Goal: Task Accomplishment & Management: Manage account settings

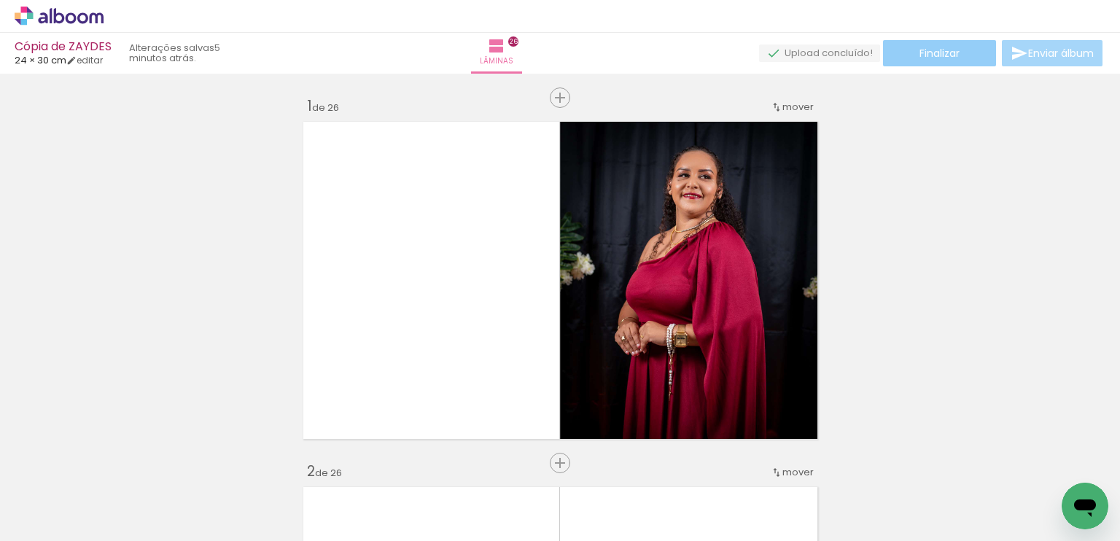
click at [939, 52] on span "Finalizar" at bounding box center [940, 53] width 40 height 10
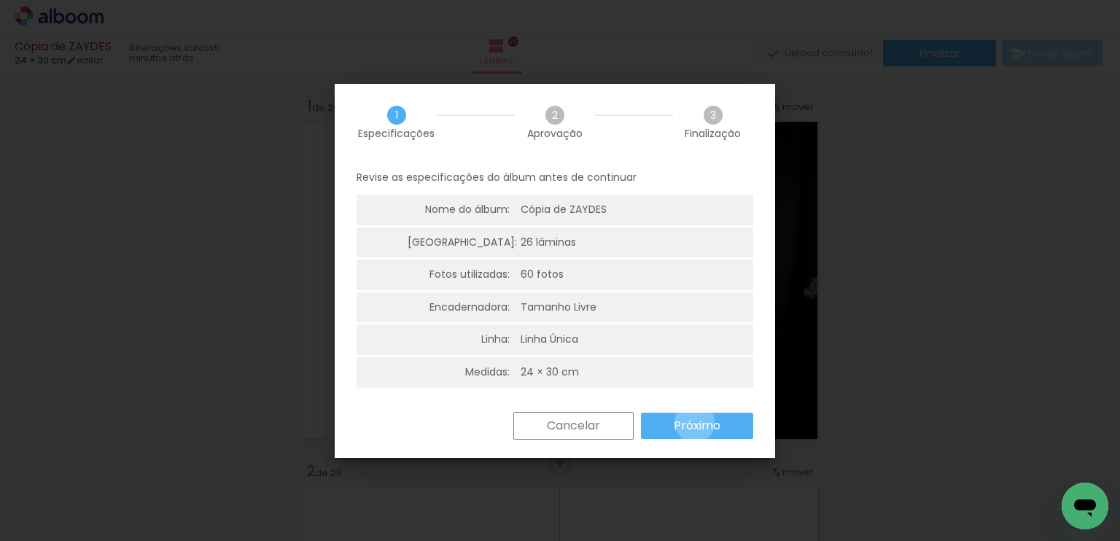
click at [0, 0] on slot "Próximo" at bounding box center [0, 0] width 0 height 0
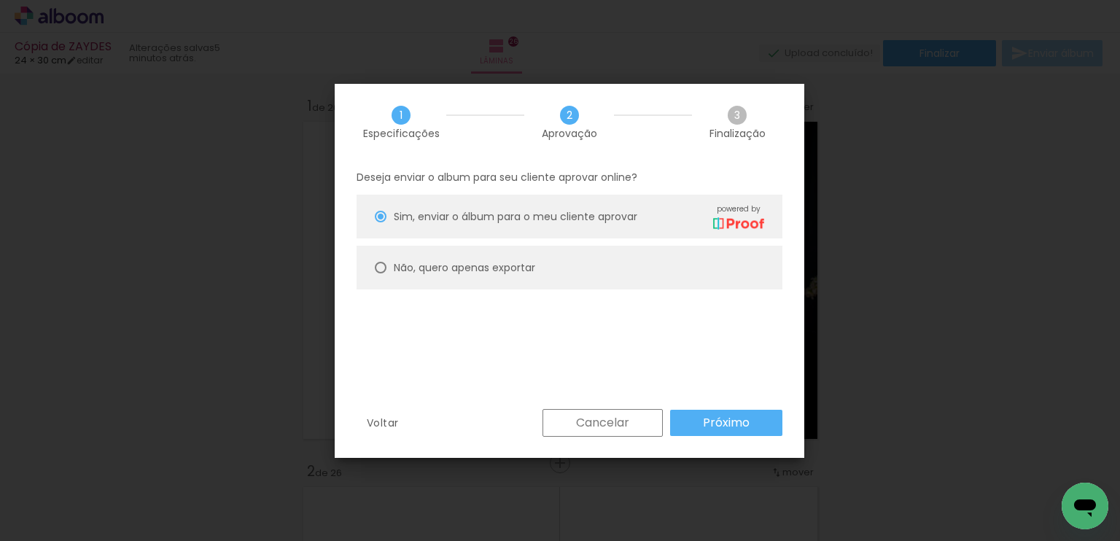
click at [477, 257] on paper-radio-button "Não, quero apenas exportar" at bounding box center [570, 268] width 426 height 44
type paper-radio-button "on"
click at [729, 413] on paper-button "Próximo" at bounding box center [726, 423] width 112 height 26
type input "Alta, 300 DPI"
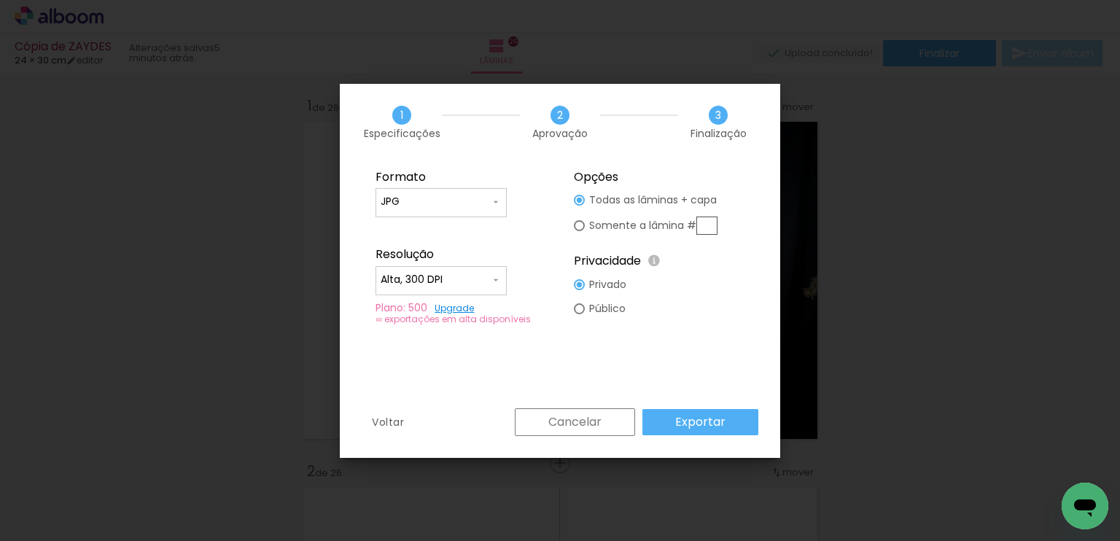
click at [0, 0] on paper-button "Exportar" at bounding box center [0, 0] width 0 height 0
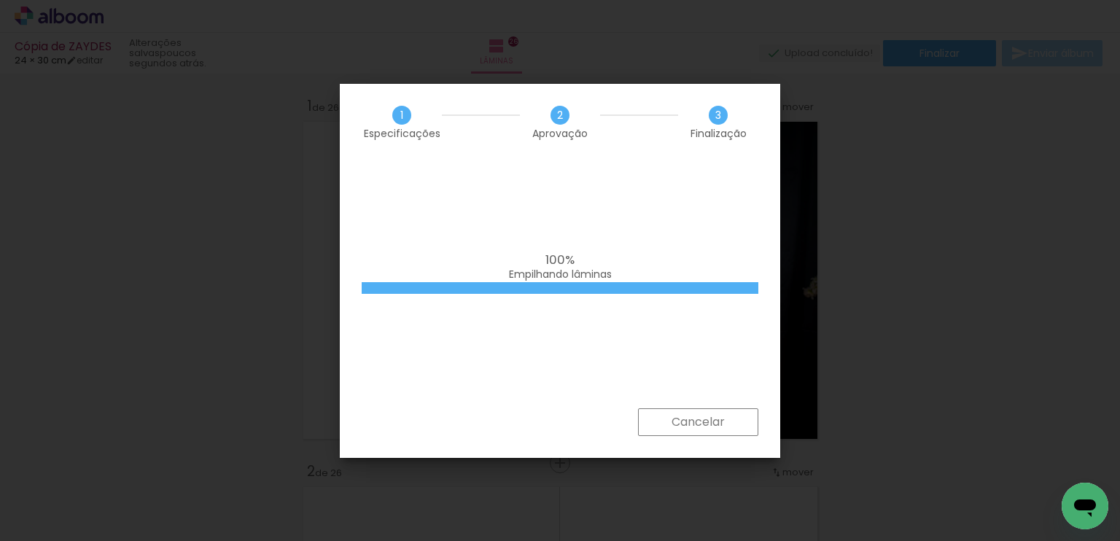
click at [0, 0] on div "100% Empilhando lâminas" at bounding box center [0, 0] width 0 height 0
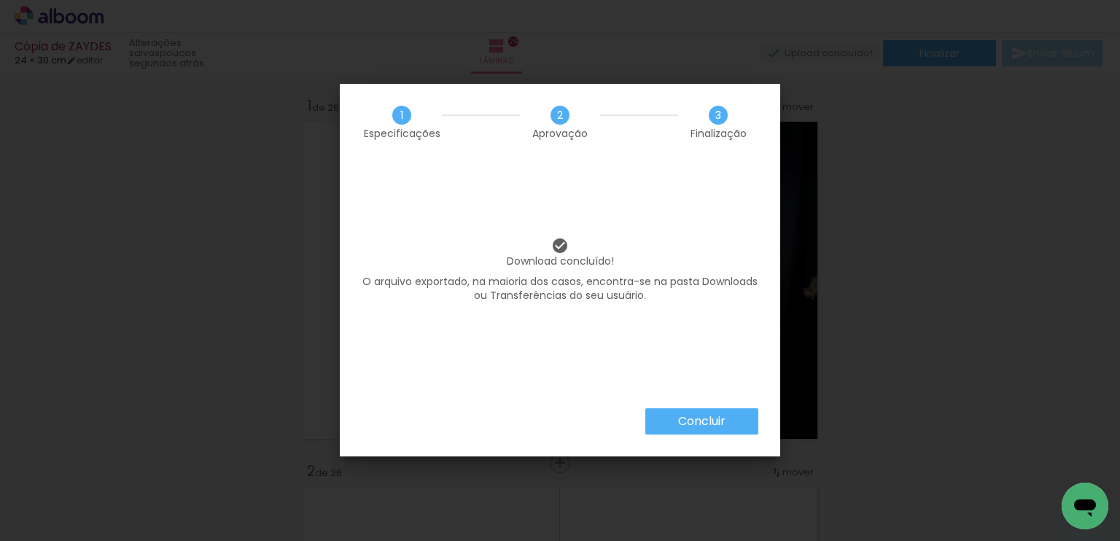
click at [0, 0] on paper-button "Concluir" at bounding box center [0, 0] width 0 height 0
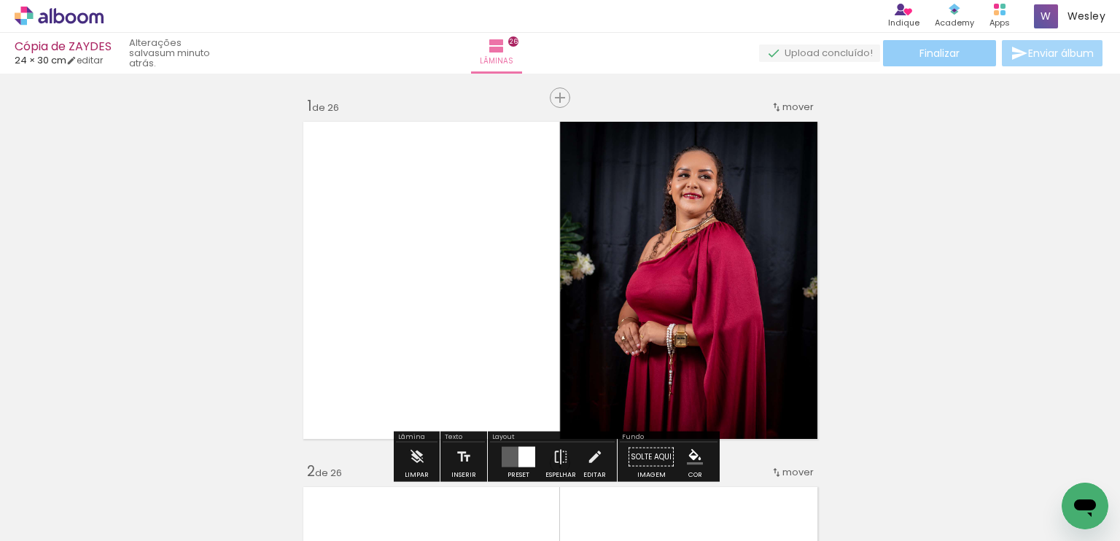
click at [954, 55] on span "Finalizar" at bounding box center [940, 53] width 40 height 10
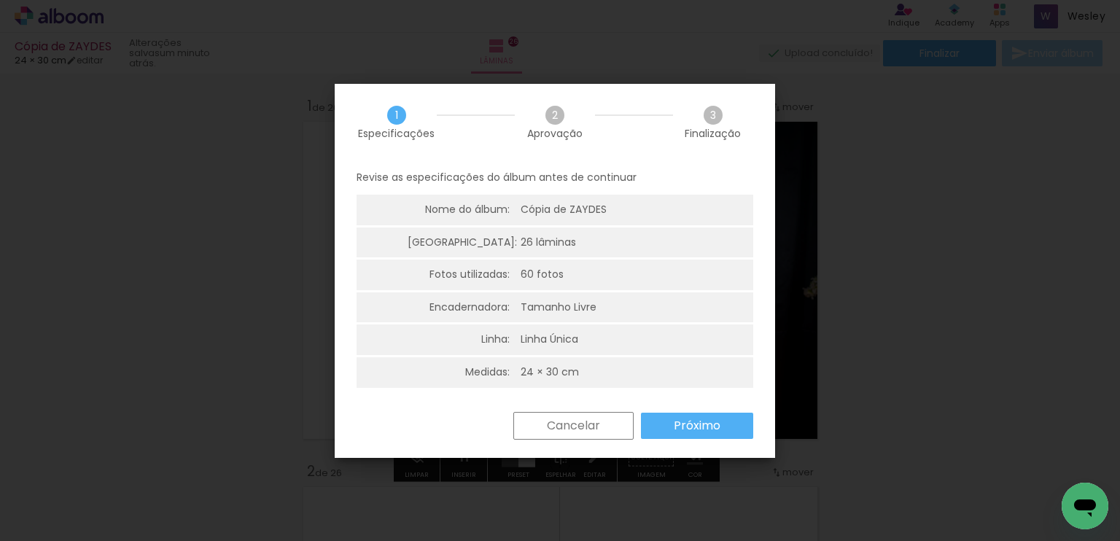
click at [0, 0] on slot "Próximo" at bounding box center [0, 0] width 0 height 0
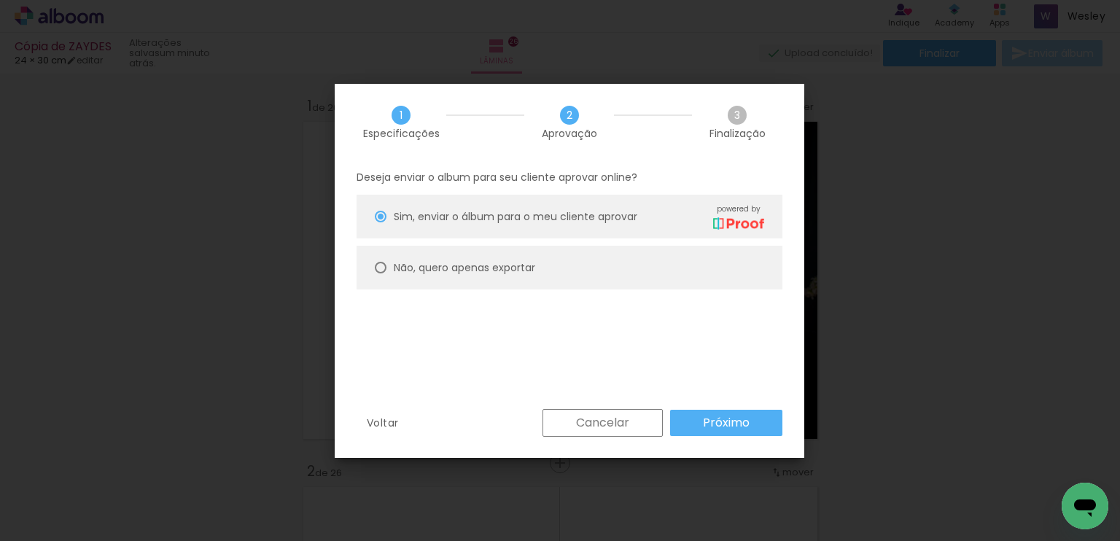
click at [0, 0] on paper-radio-button "Não, quero apenas exportar" at bounding box center [0, 0] width 0 height 0
type paper-radio-button "on"
click at [0, 0] on slot "Próximo" at bounding box center [0, 0] width 0 height 0
type input "Alta, 300 DPI"
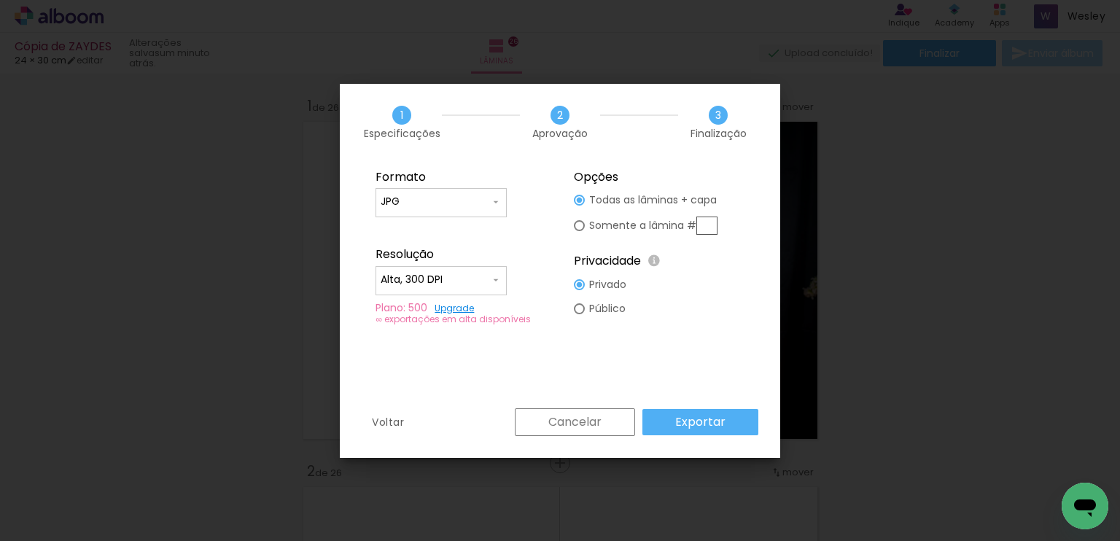
click at [0, 0] on slot "Exportar" at bounding box center [0, 0] width 0 height 0
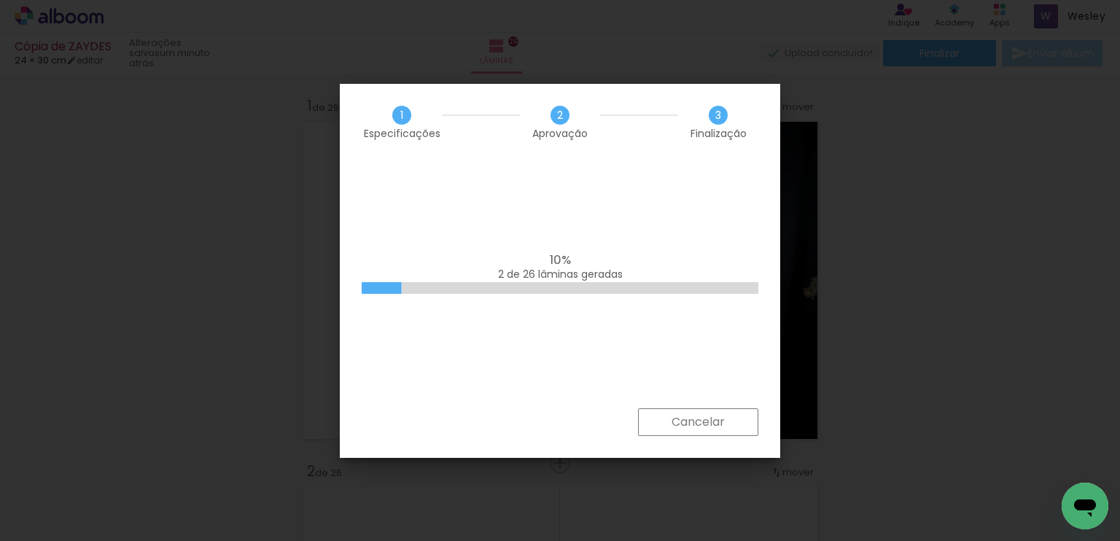
click at [0, 0] on div "10% 2 de 26 lâminas geradas" at bounding box center [0, 0] width 0 height 0
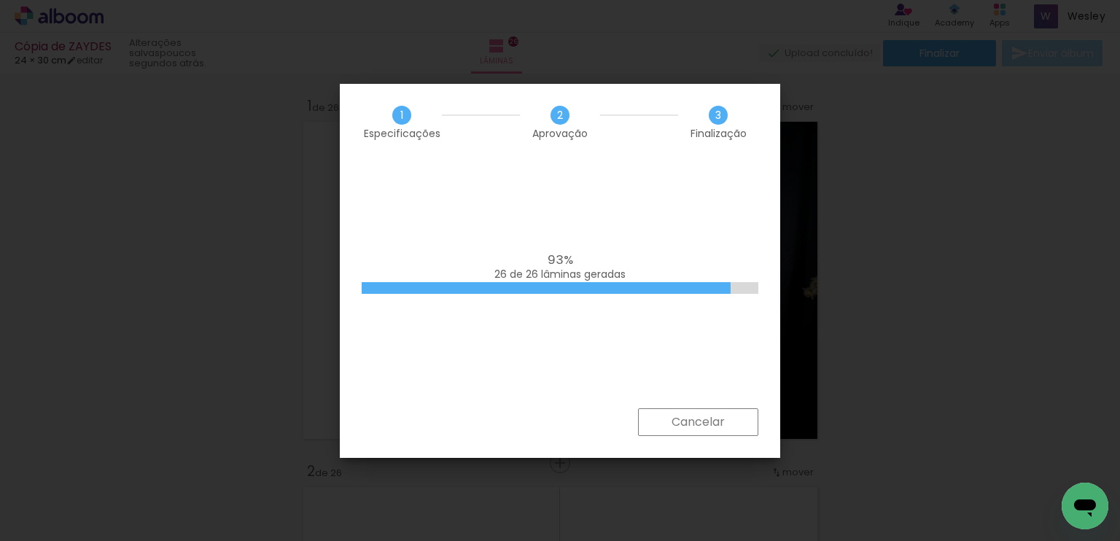
click at [0, 0] on div "93% 26 de 26 lâminas geradas" at bounding box center [0, 0] width 0 height 0
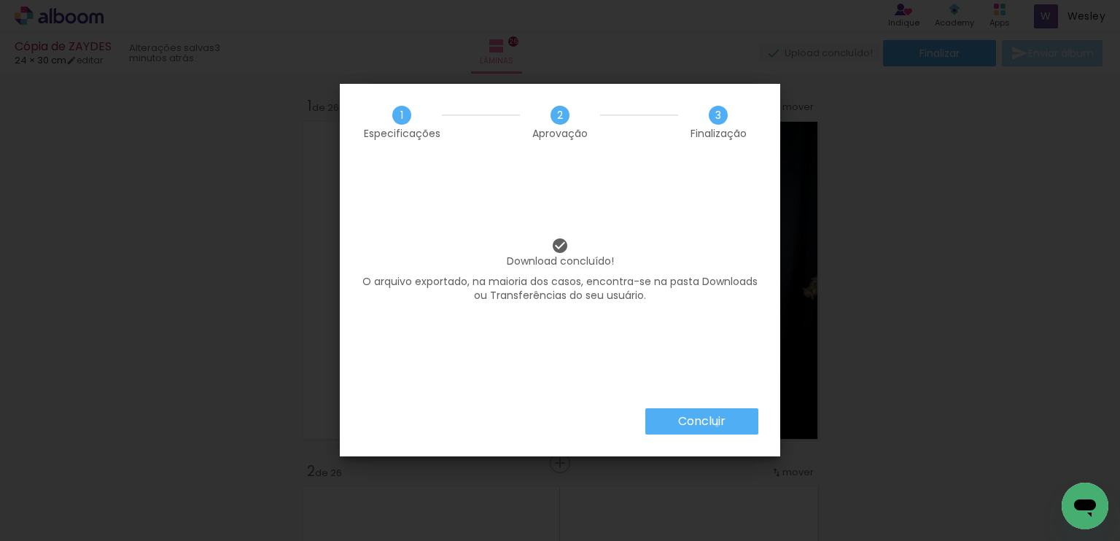
click at [0, 0] on slot "Concluir" at bounding box center [0, 0] width 0 height 0
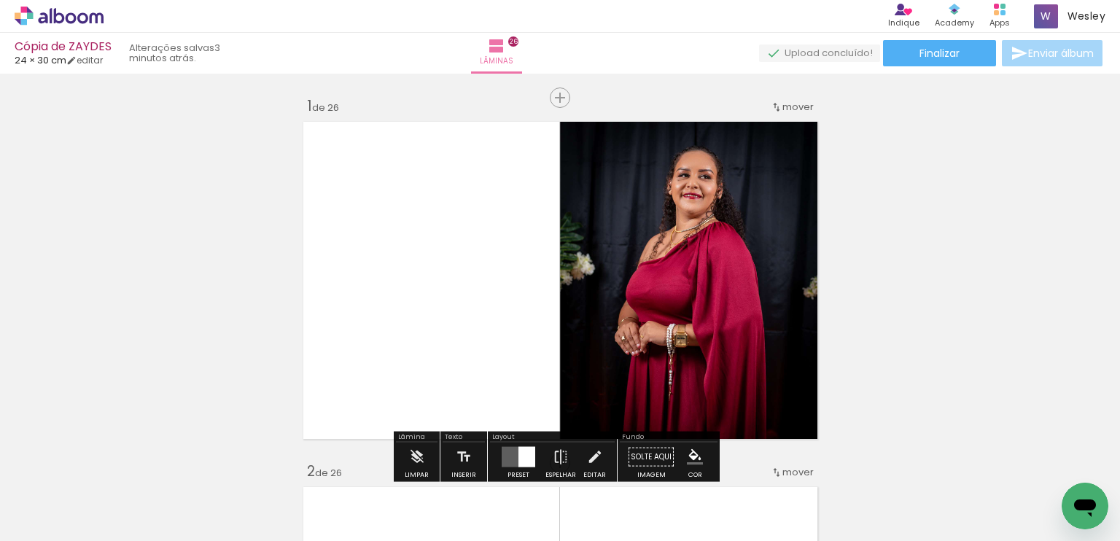
click at [1078, 512] on icon "Abrir janela de mensagens" at bounding box center [1085, 506] width 26 height 26
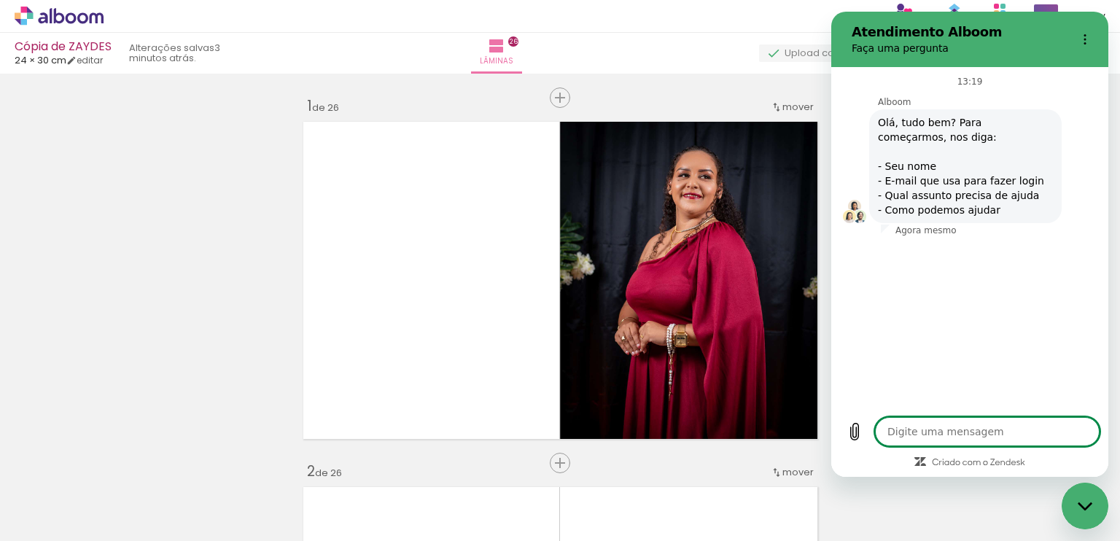
click at [918, 434] on textarea at bounding box center [987, 431] width 225 height 29
type textarea "x"
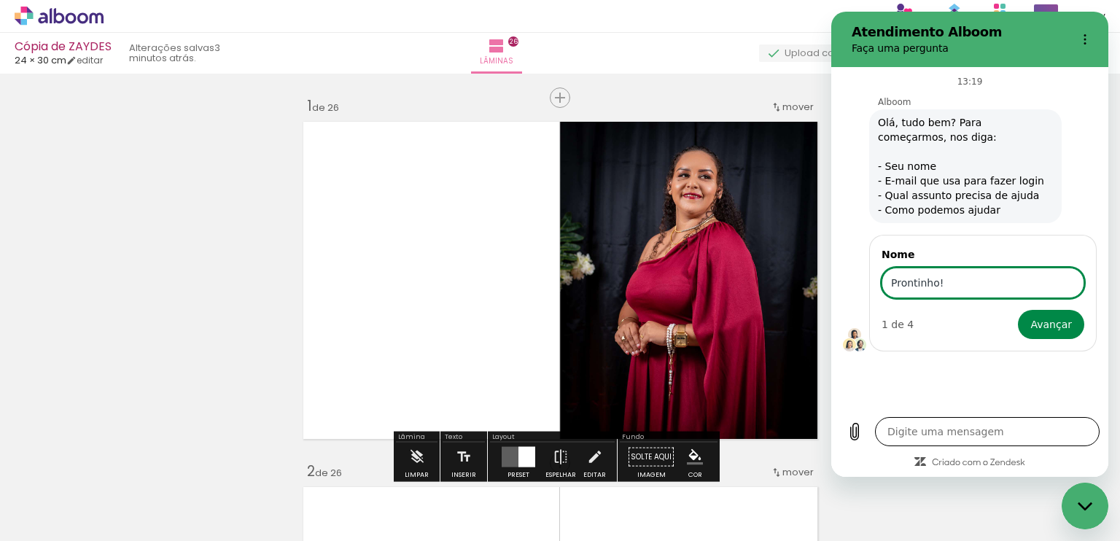
type input "Prontinho!"
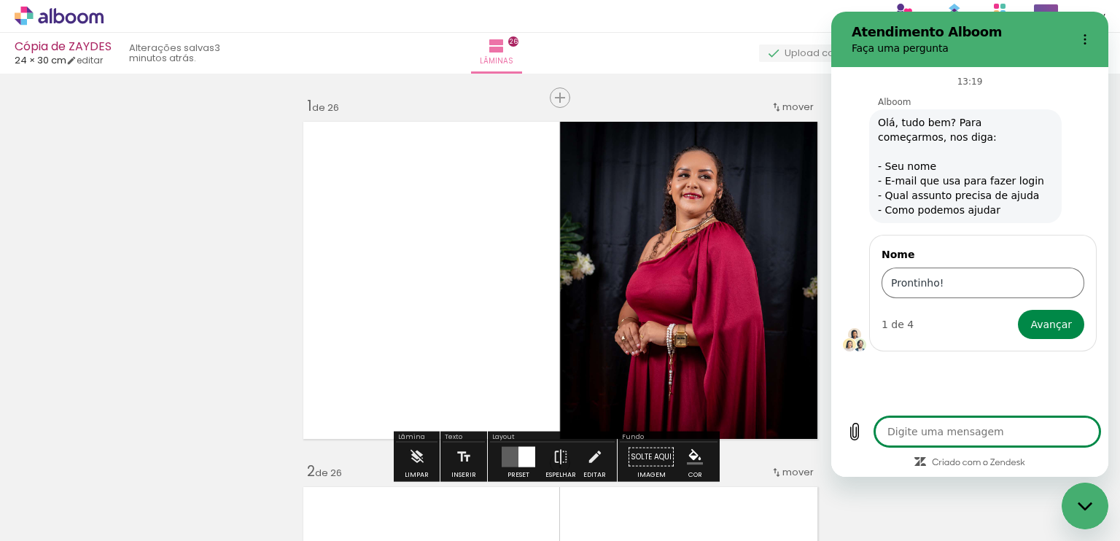
click at [938, 440] on textarea at bounding box center [987, 431] width 225 height 29
type textarea "P"
type textarea "x"
type textarea "Pr"
type textarea "x"
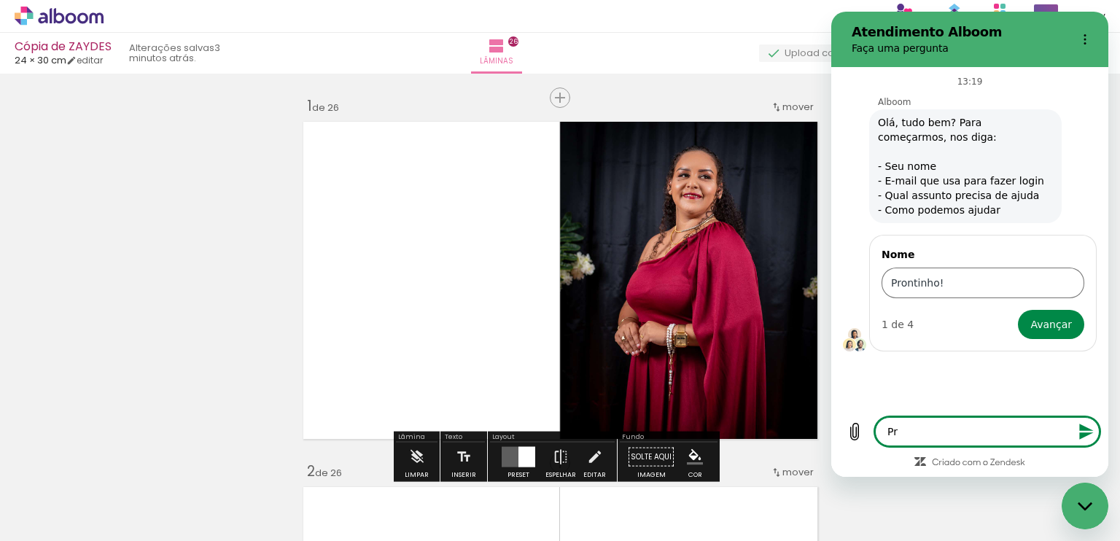
type textarea "Pro"
type textarea "x"
type textarea "Pron"
type textarea "x"
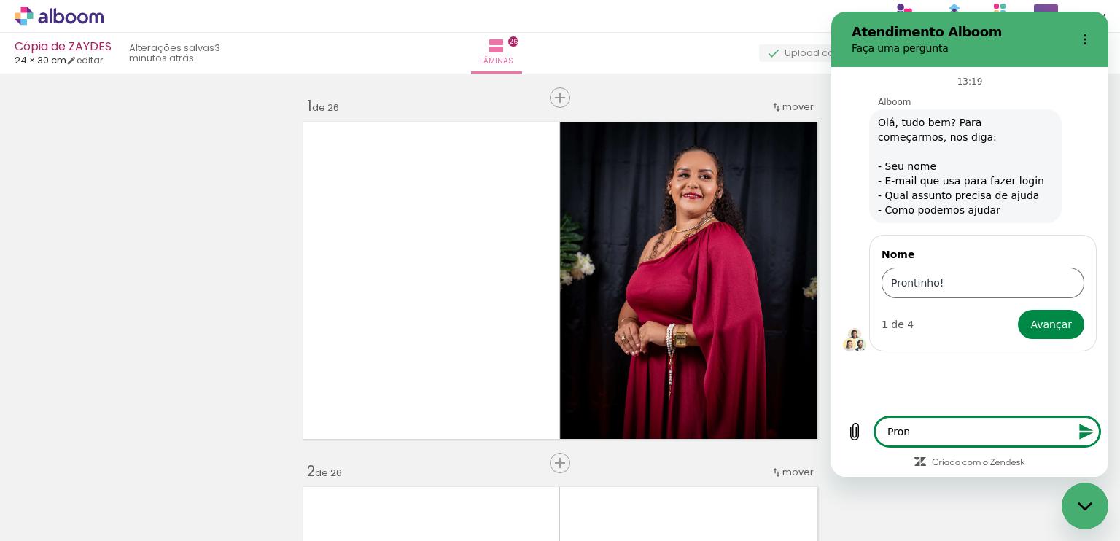
type textarea "Pront"
type textarea "x"
type textarea "Pronti"
type textarea "x"
type textarea "Prontin"
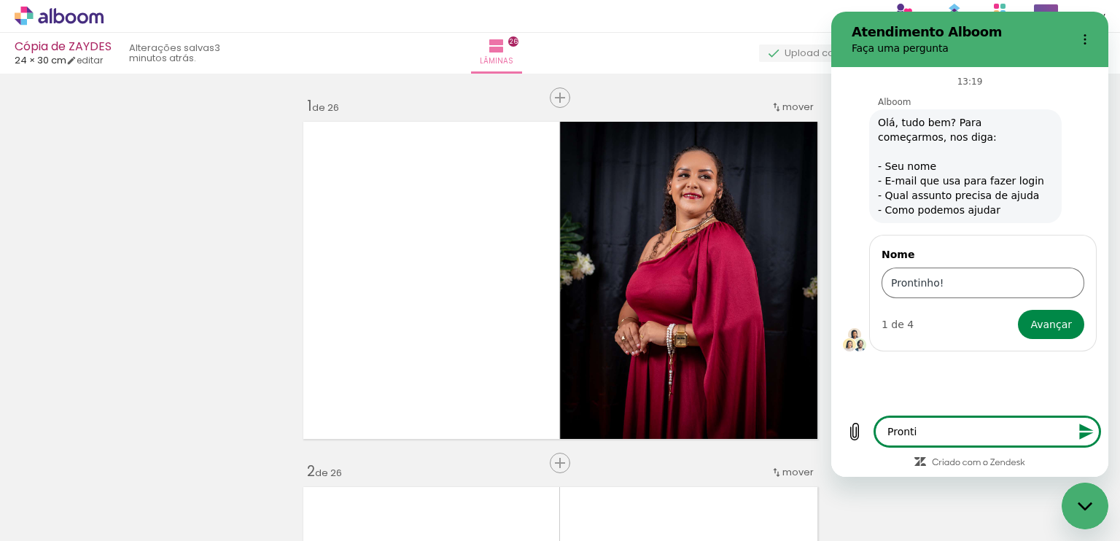
type textarea "x"
type textarea "Prontinh"
type textarea "x"
type textarea "Prontinho"
type textarea "x"
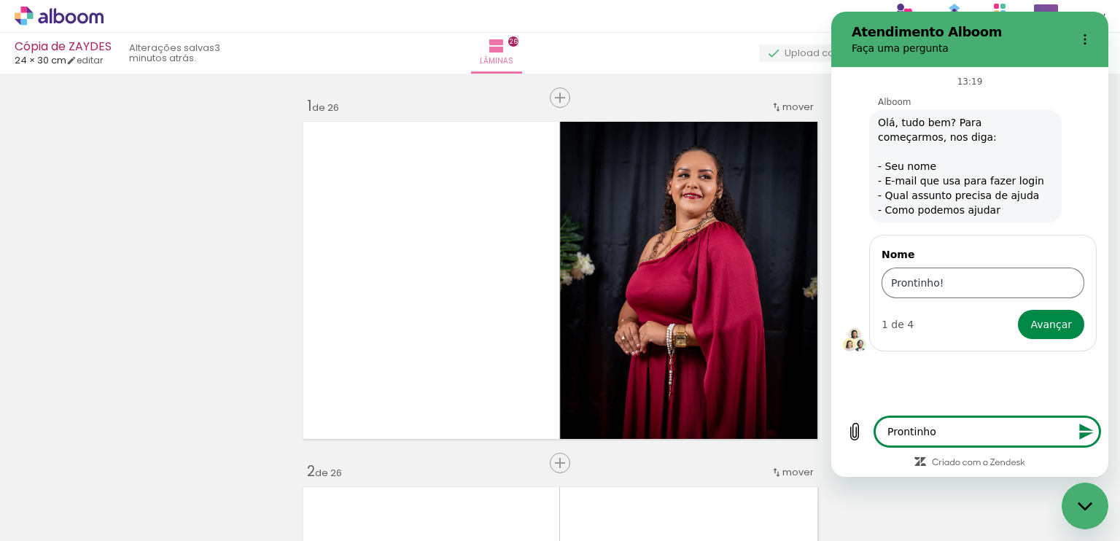
type textarea "Prontinho!"
type textarea "x"
drag, startPoint x: 969, startPoint y: 429, endPoint x: 1053, endPoint y: 402, distance: 88.8
click at [975, 425] on textarea at bounding box center [987, 431] width 225 height 29
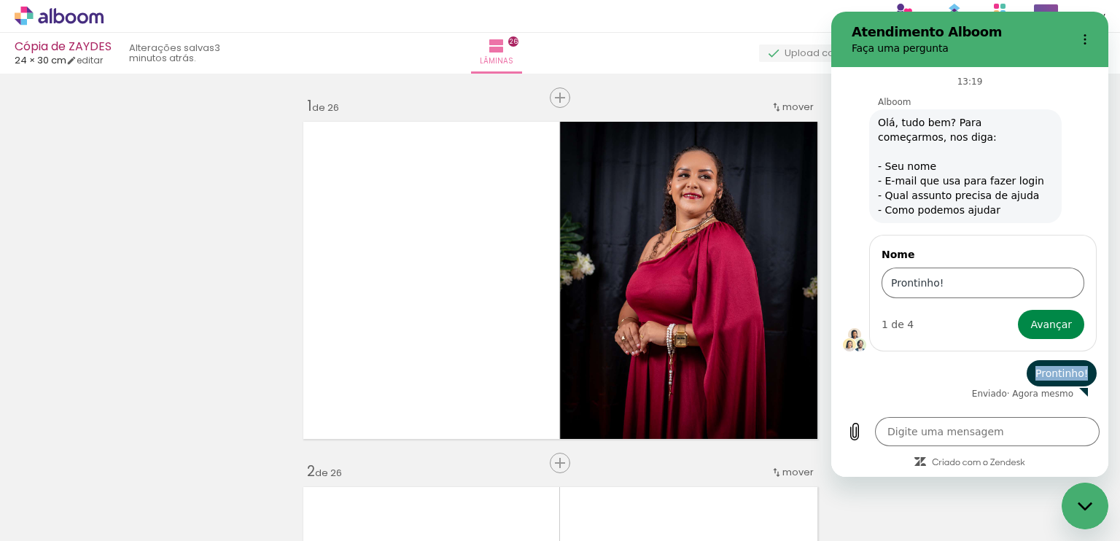
drag, startPoint x: 1074, startPoint y: 363, endPoint x: 1097, endPoint y: 365, distance: 23.4
click at [1097, 365] on div "13:19 Alboom Alboom diz: Olá, tudo bem? Para começarmos, nos diga: - Seu nome -…" at bounding box center [969, 237] width 277 height 341
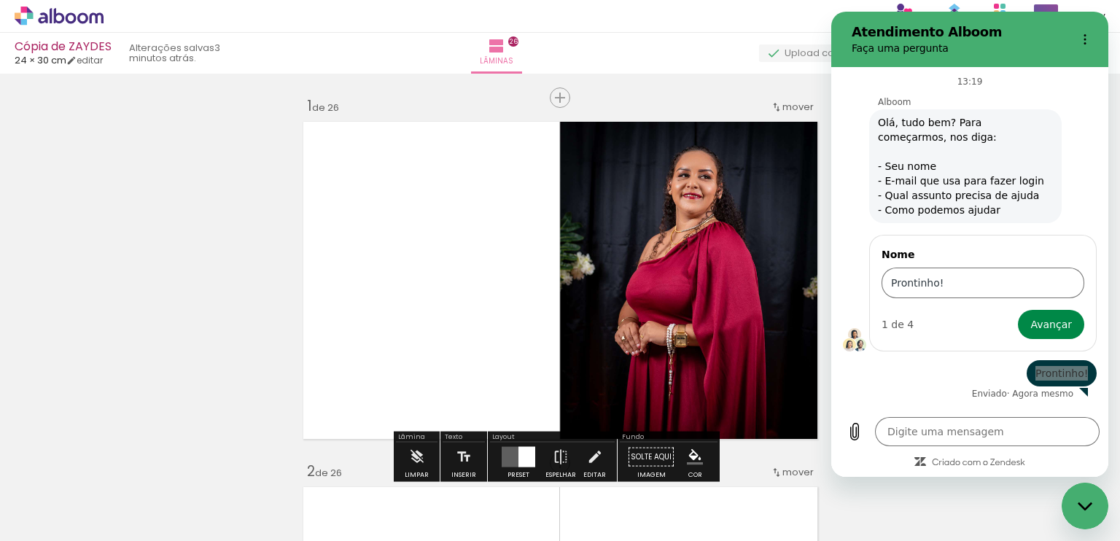
click at [440, 283] on quentale-layouter at bounding box center [561, 280] width 526 height 329
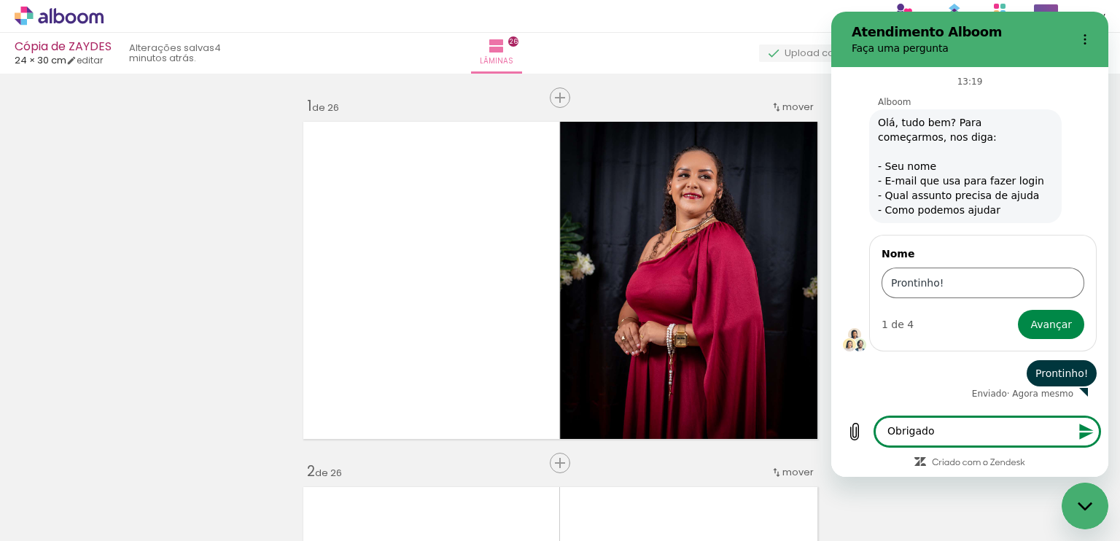
type textarea "Obrigado"
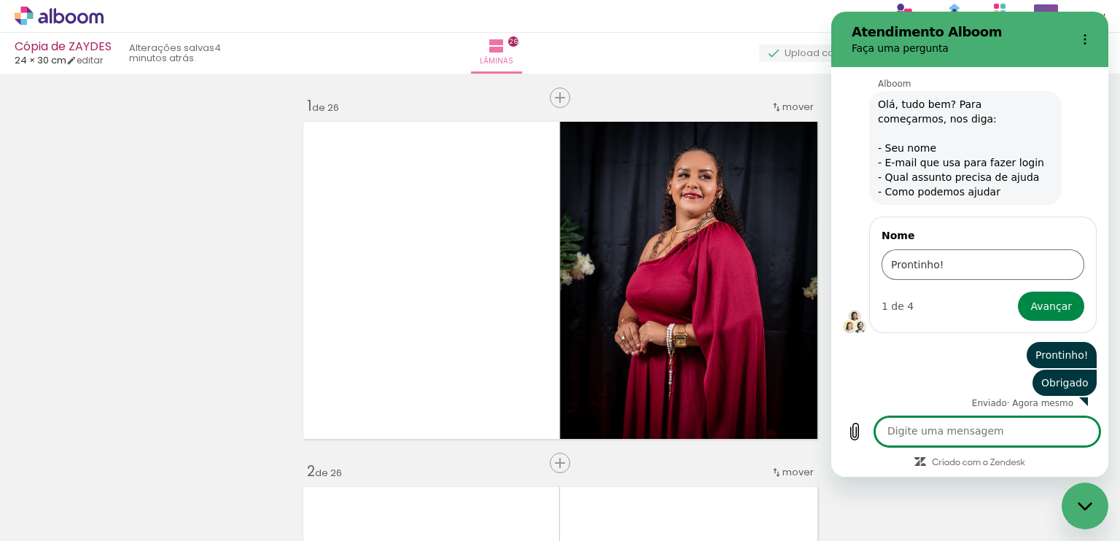
scroll to position [21, 0]
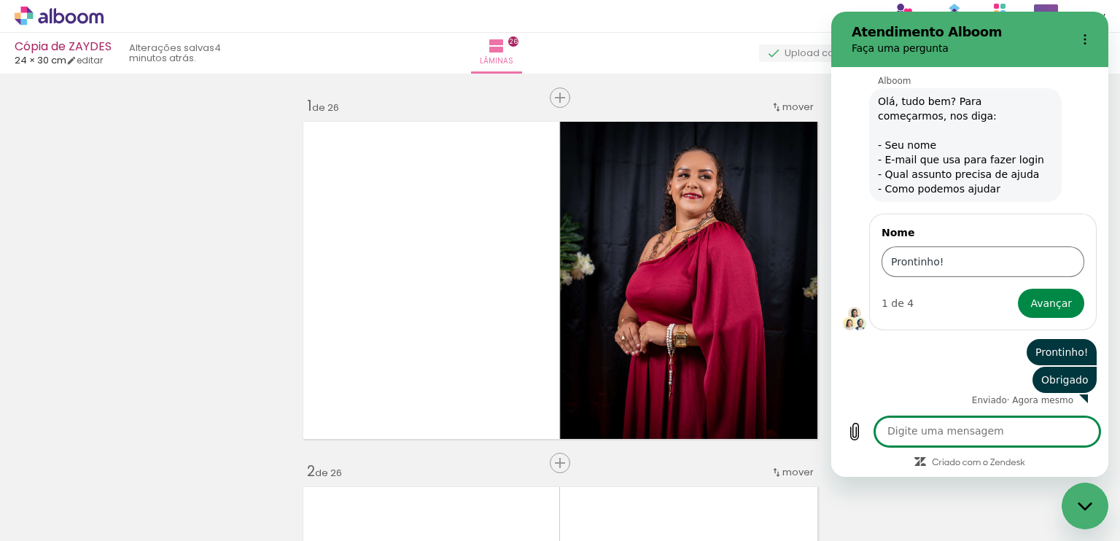
click at [924, 440] on textarea at bounding box center [987, 431] width 225 height 29
type textarea "Por nada, se precisar, chama novamente ta bom?"
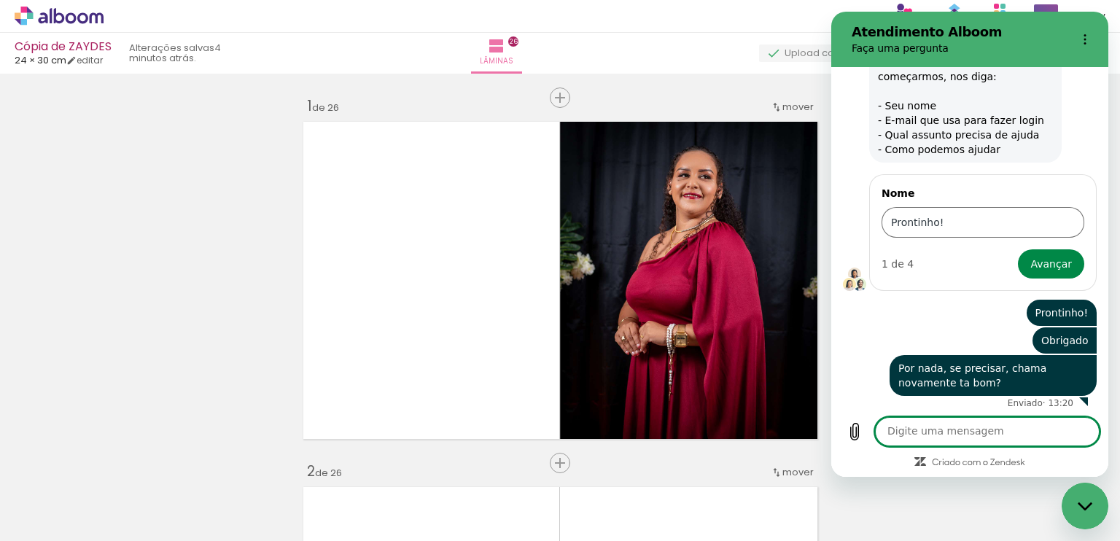
scroll to position [63, 0]
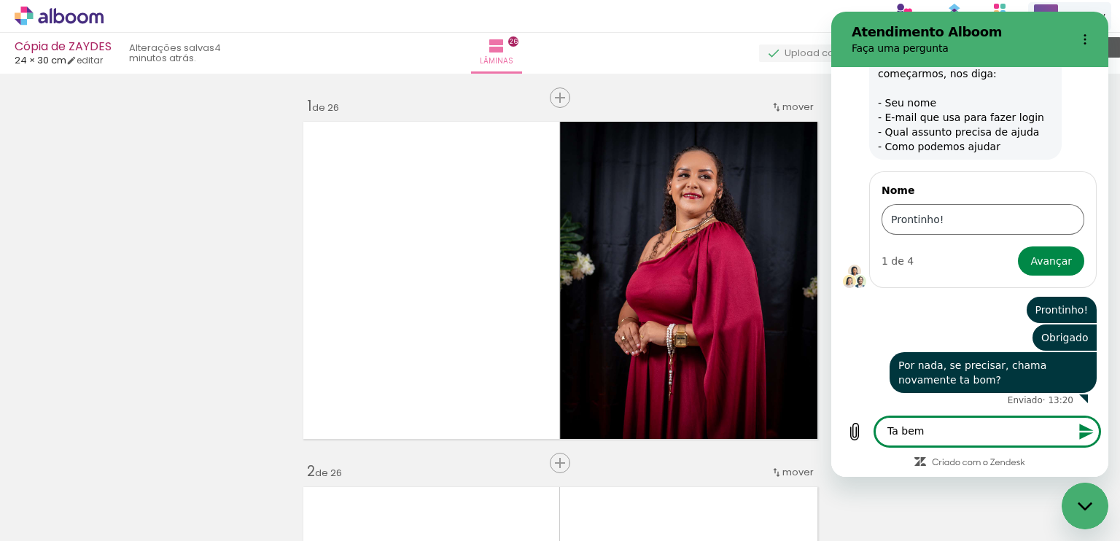
type textarea "Ta bem"
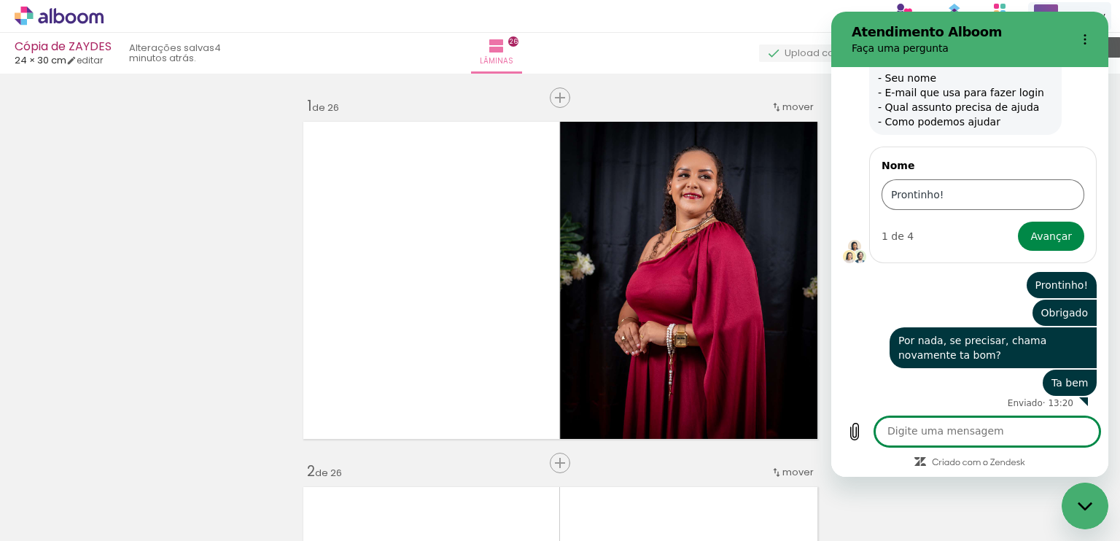
scroll to position [91, 0]
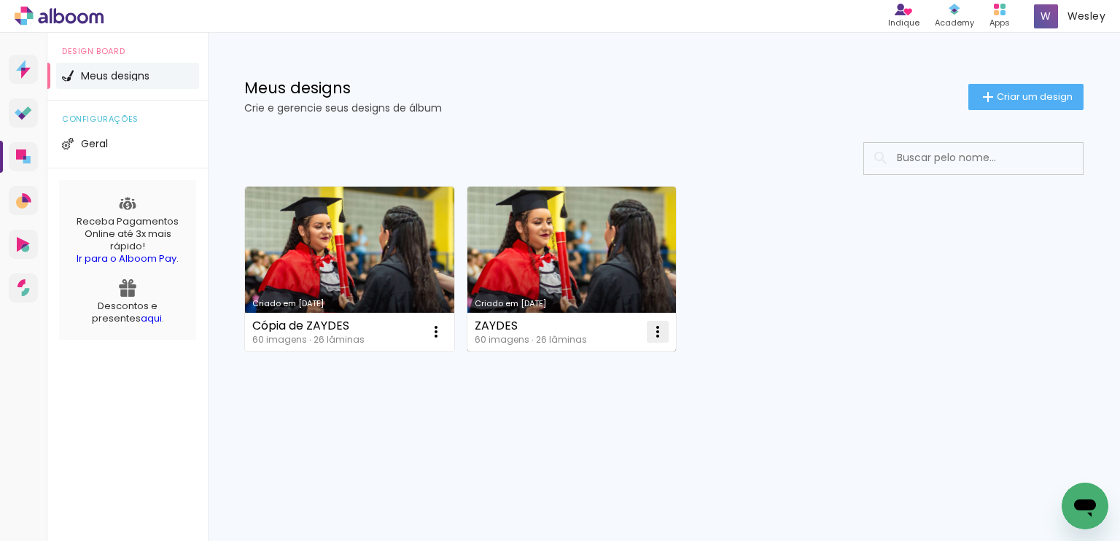
click at [666, 331] on iron-icon at bounding box center [658, 332] width 18 height 18
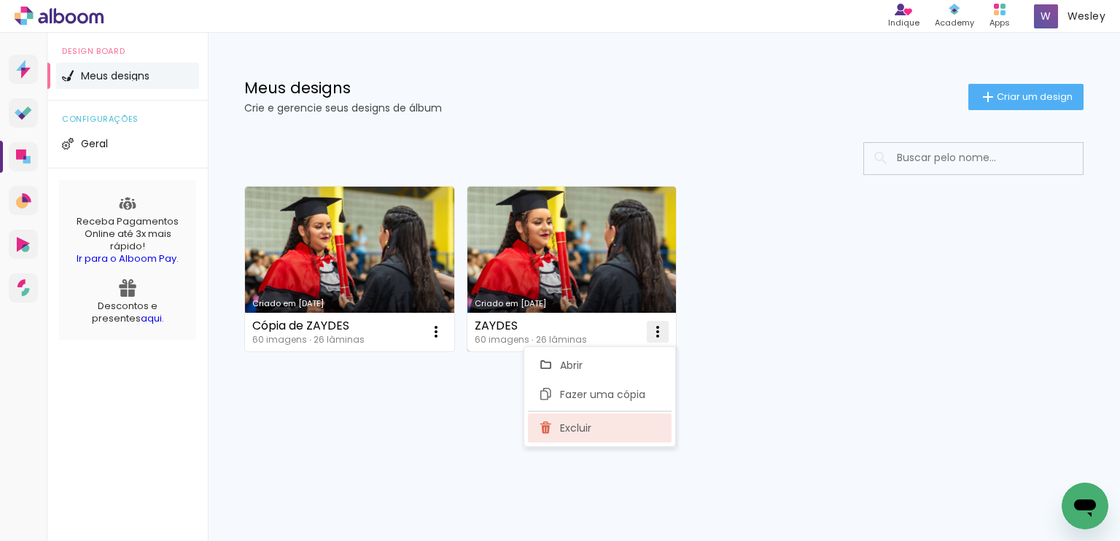
click at [624, 419] on paper-item "Excluir" at bounding box center [600, 428] width 144 height 29
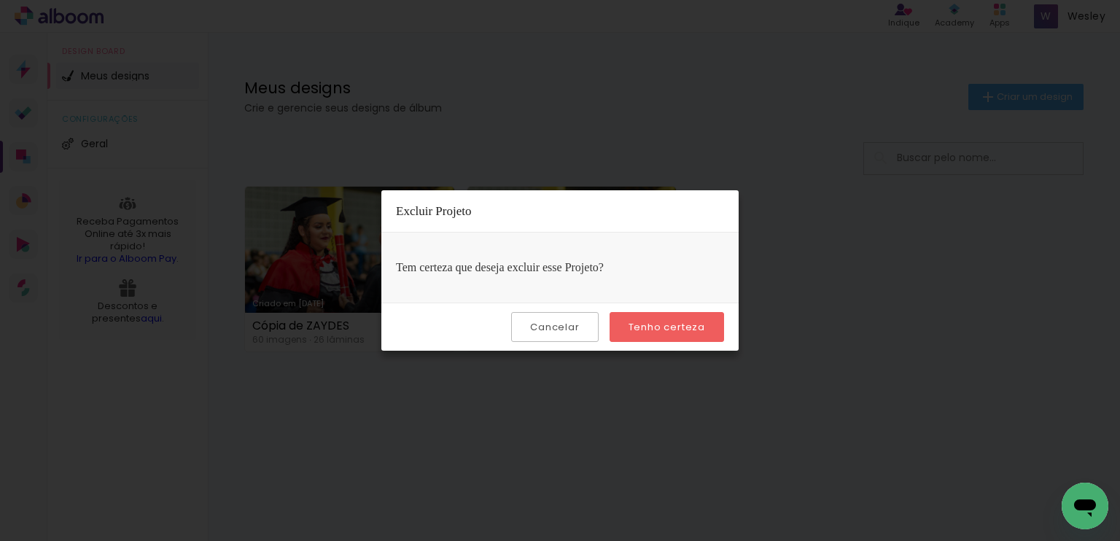
click at [0, 0] on slot "Tenho certeza" at bounding box center [0, 0] width 0 height 0
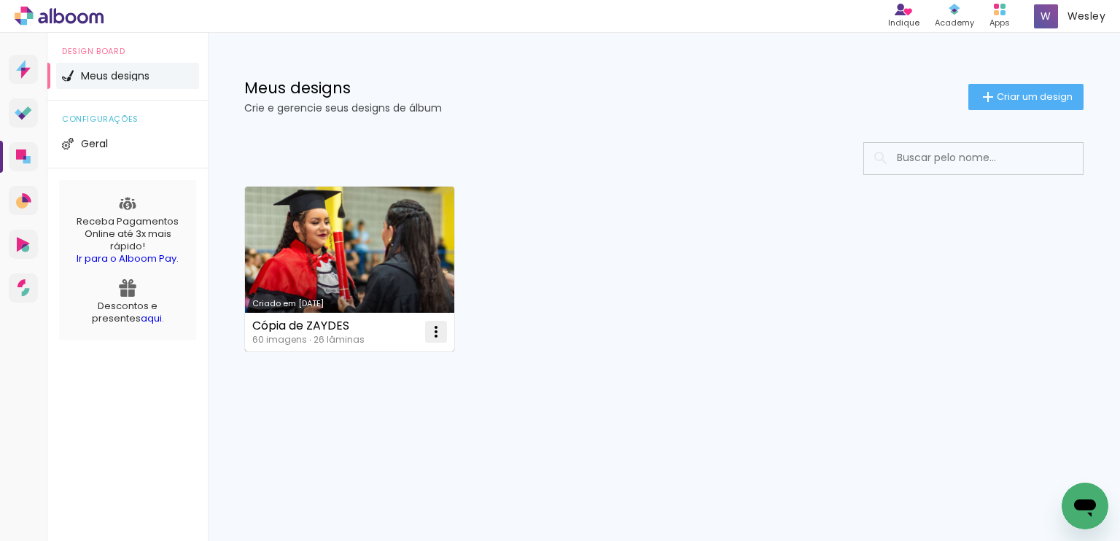
click at [437, 328] on iron-icon at bounding box center [436, 332] width 18 height 18
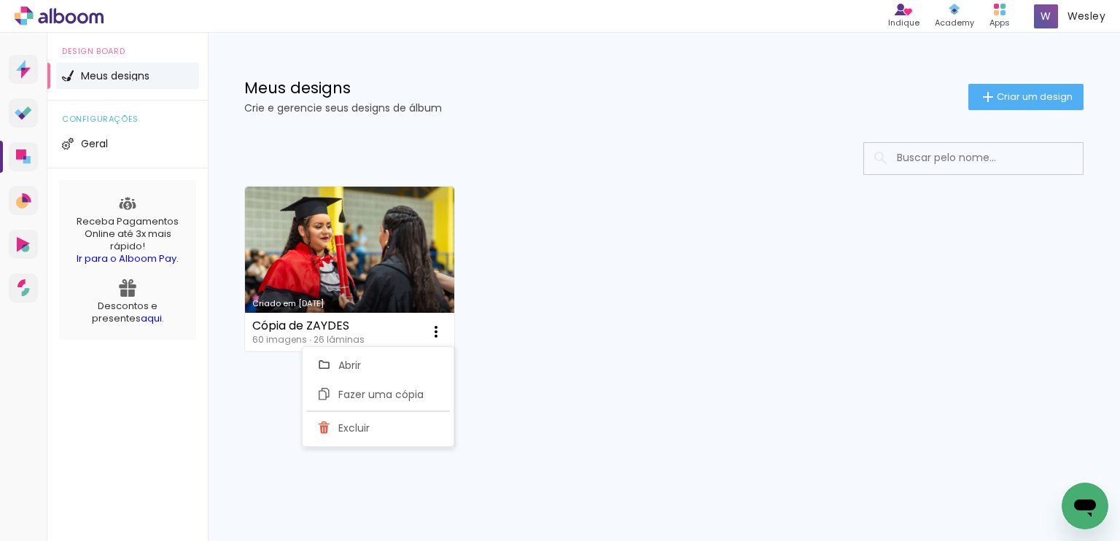
click at [647, 323] on div "Criado em [DATE] Cópia de ZAYDES 60 imagens ∙ 26 lâminas Abrir Fazer uma cópia …" at bounding box center [664, 268] width 853 height 178
